Goal: Navigation & Orientation: Find specific page/section

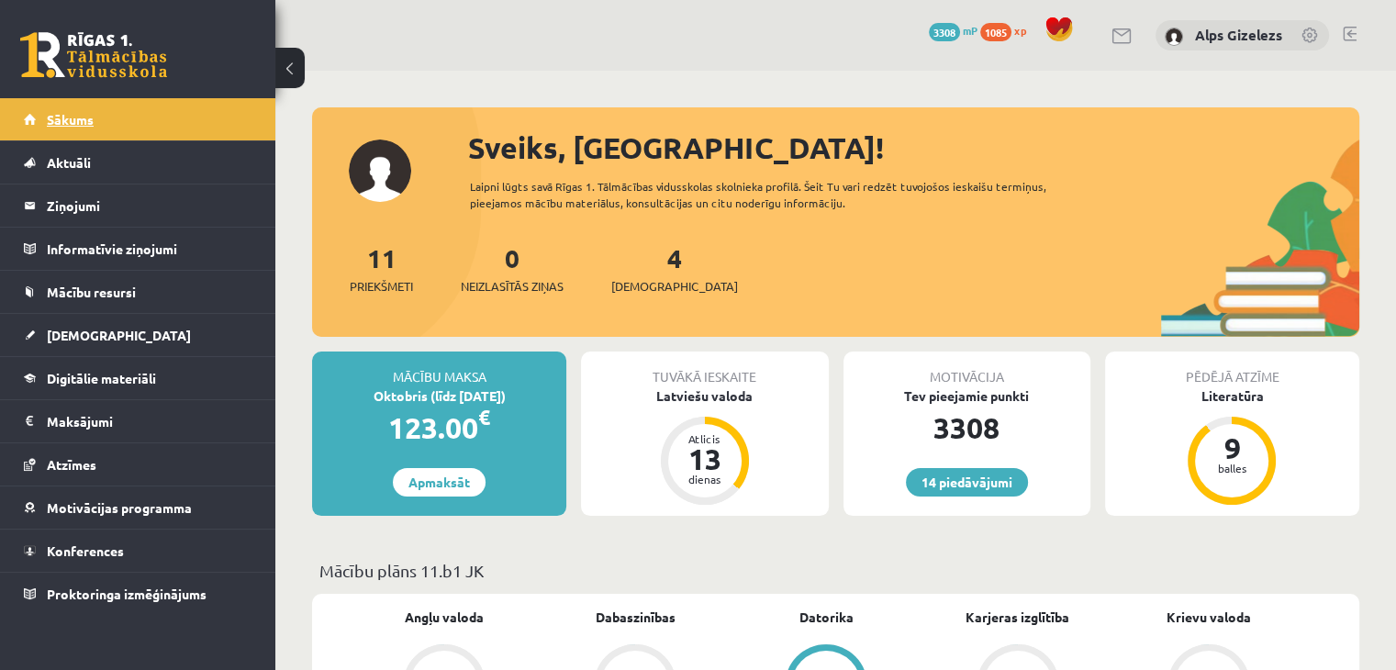
click at [92, 113] on span "Sākums" at bounding box center [70, 119] width 47 height 17
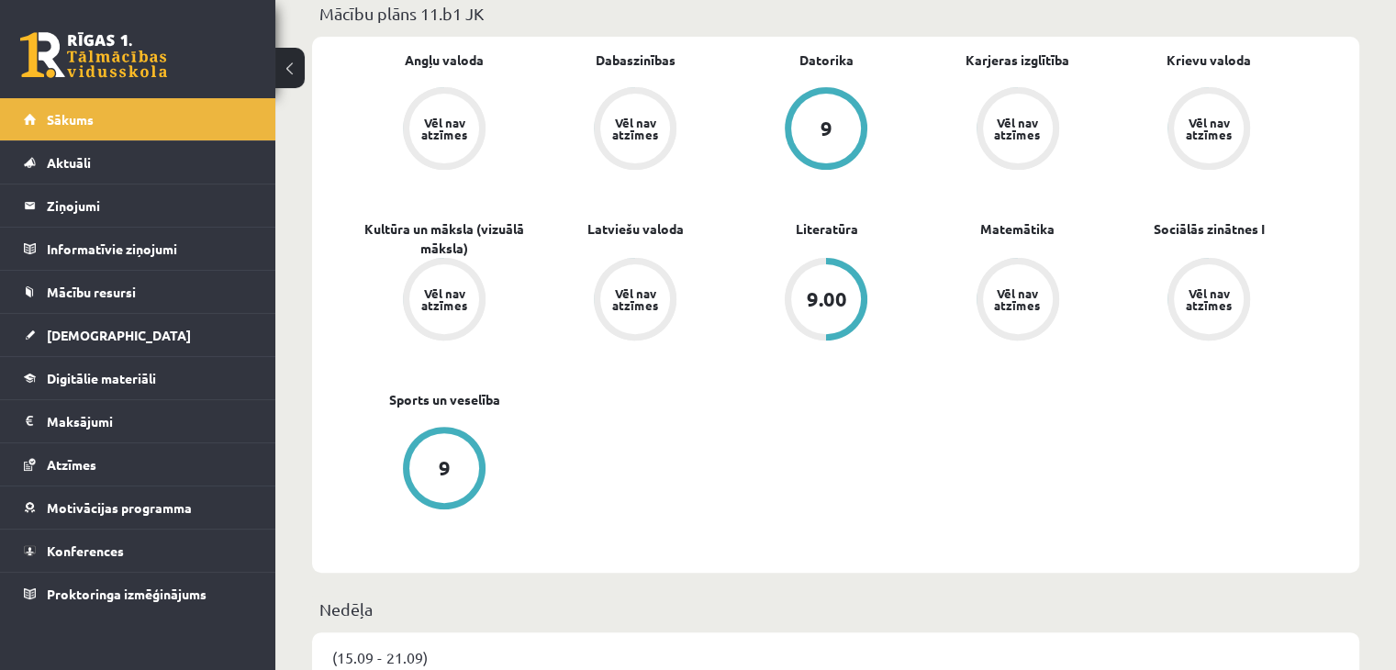
scroll to position [588, 0]
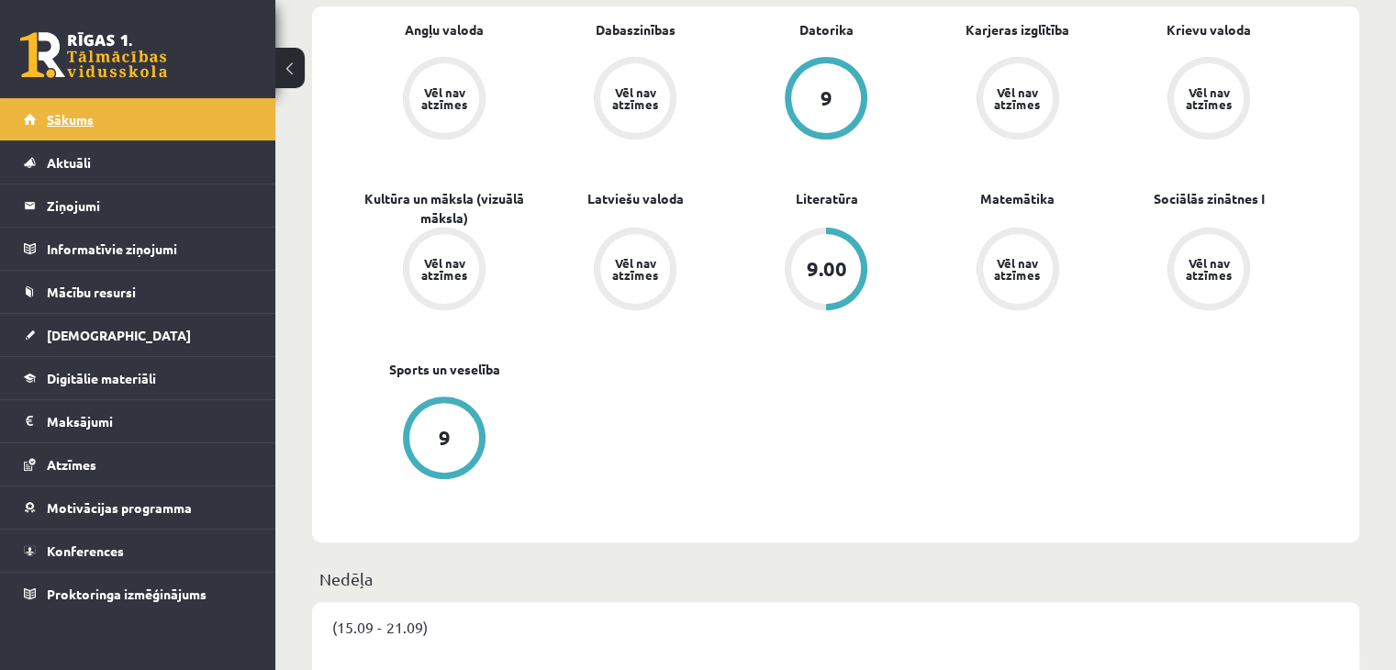
click at [81, 120] on span "Sākums" at bounding box center [70, 119] width 47 height 17
